Goal: Transaction & Acquisition: Purchase product/service

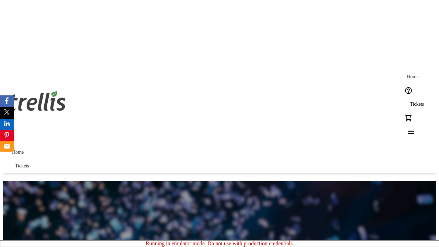
click at [410, 102] on span "Tickets" at bounding box center [417, 104] width 14 height 5
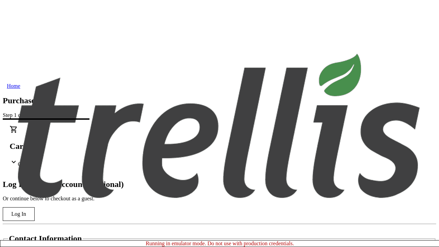
type input "[PERSON_NAME][EMAIL_ADDRESS][DOMAIN_NAME]"
type input "[PERSON_NAME]"
